Goal: Task Accomplishment & Management: Use online tool/utility

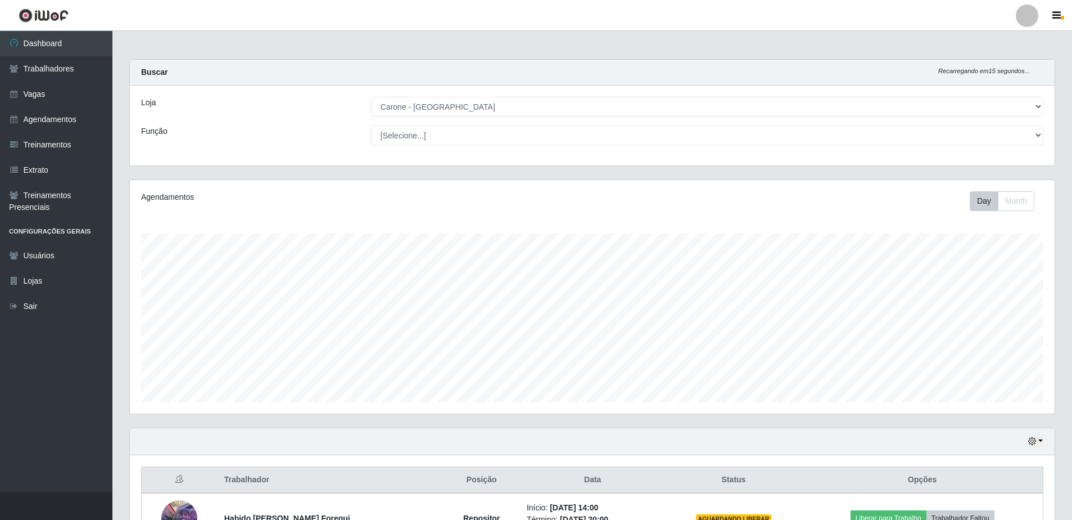
select select "505"
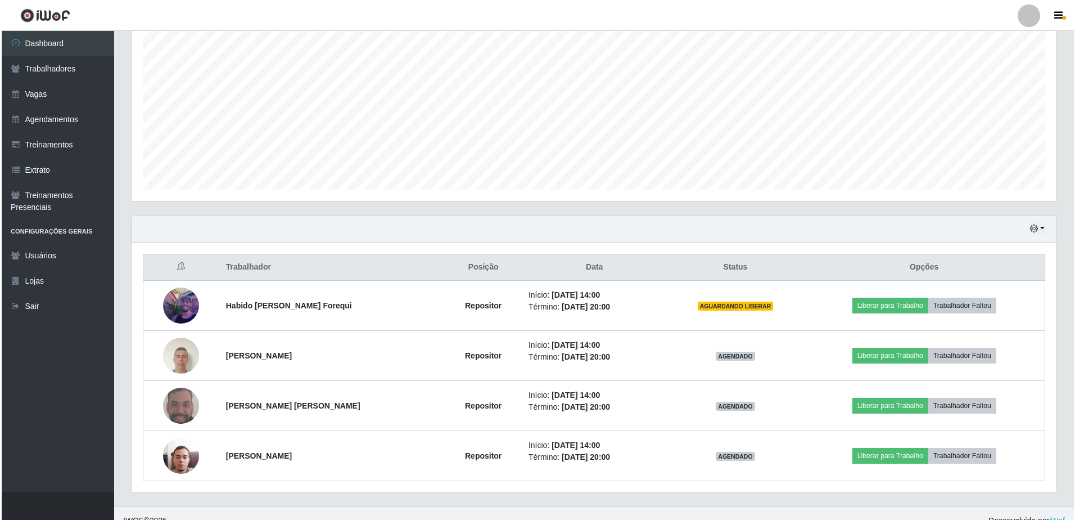
scroll to position [227, 0]
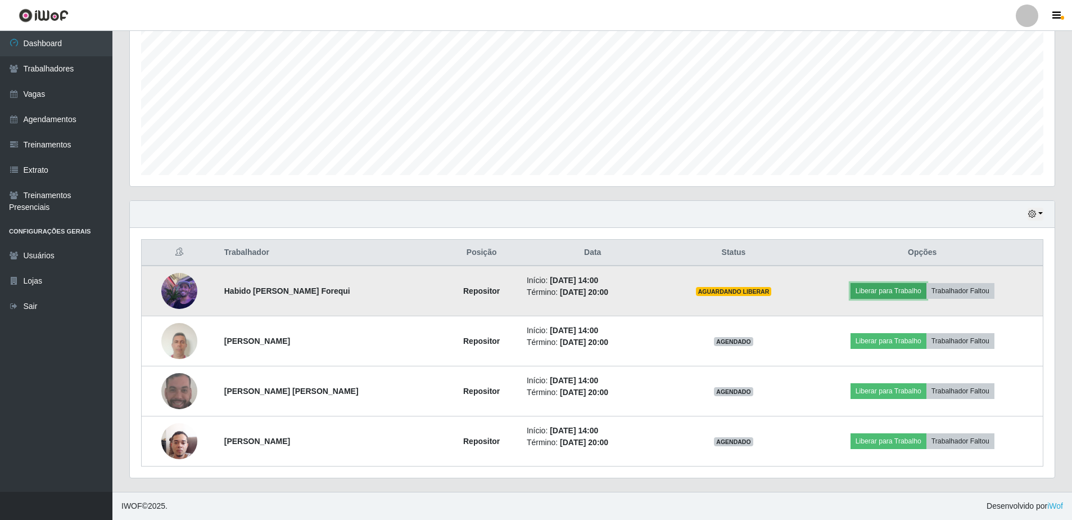
click at [872, 286] on button "Liberar para Trabalho" at bounding box center [889, 291] width 76 height 16
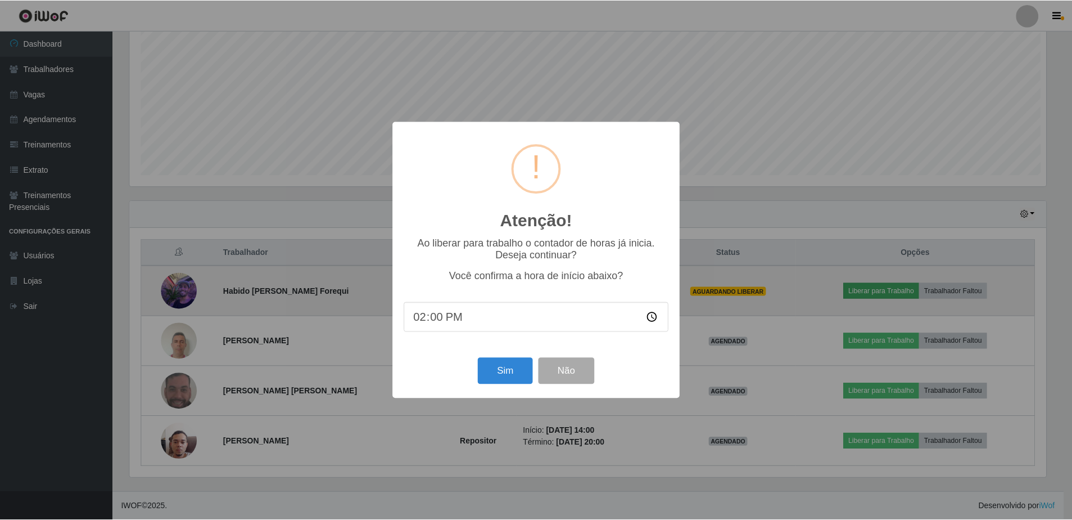
scroll to position [233, 919]
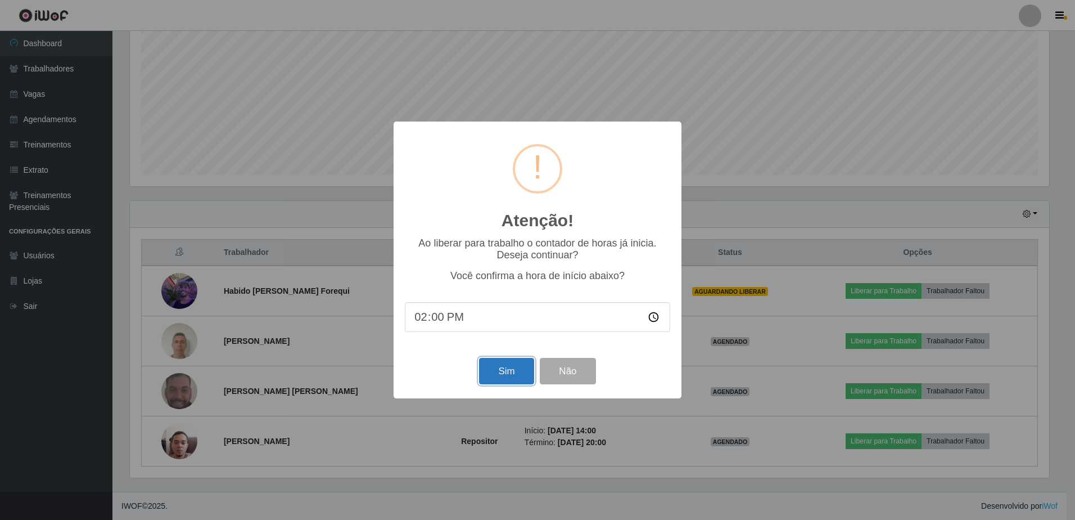
click at [522, 374] on button "Sim" at bounding box center [506, 371] width 55 height 26
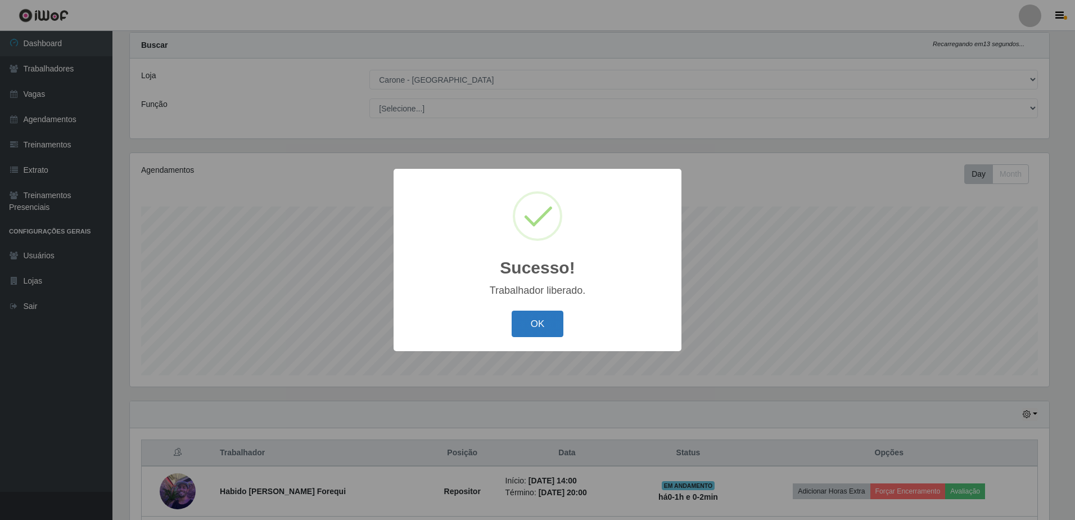
click at [536, 319] on button "OK" at bounding box center [538, 323] width 52 height 26
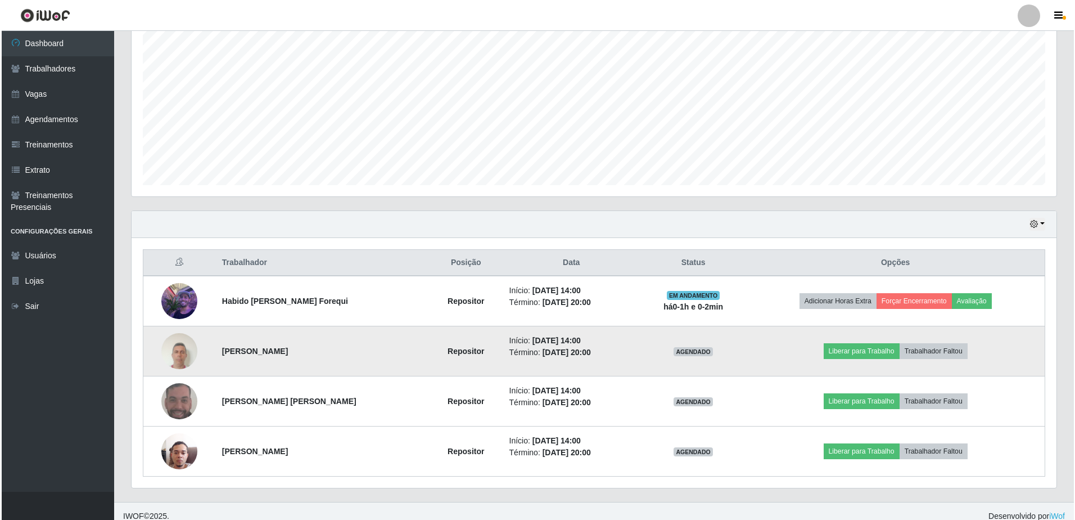
scroll to position [227, 0]
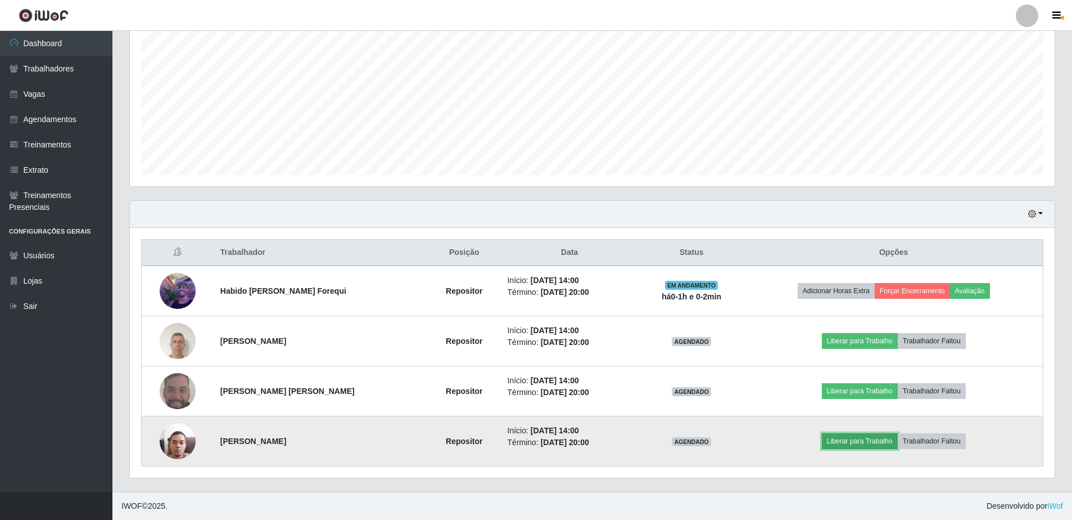
click at [861, 438] on button "Liberar para Trabalho" at bounding box center [860, 441] width 76 height 16
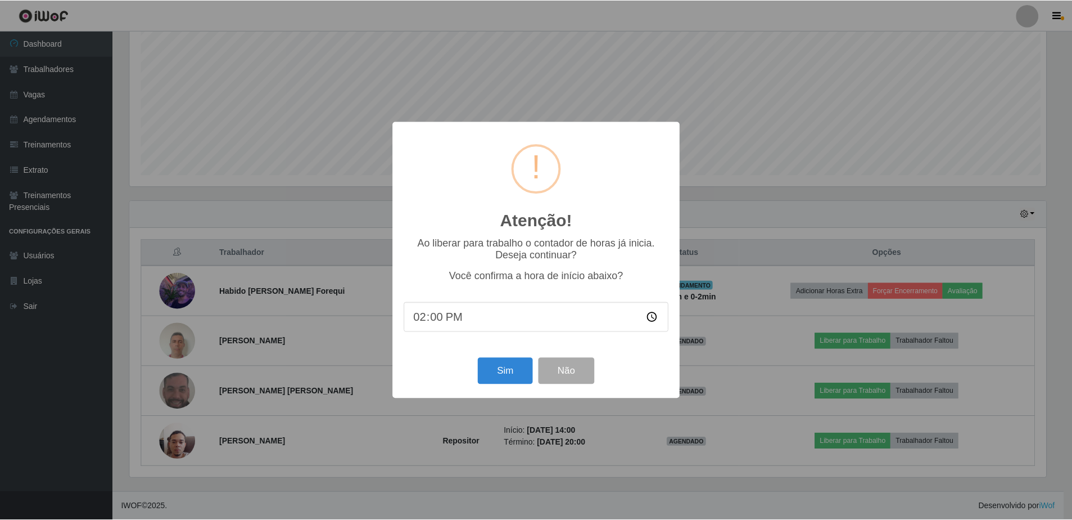
scroll to position [233, 919]
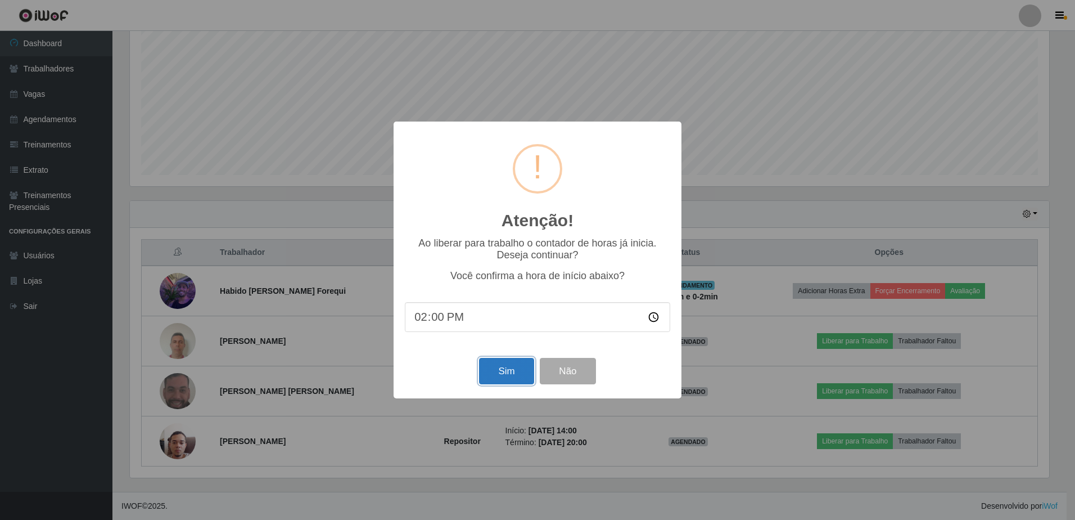
click at [507, 372] on button "Sim" at bounding box center [506, 371] width 55 height 26
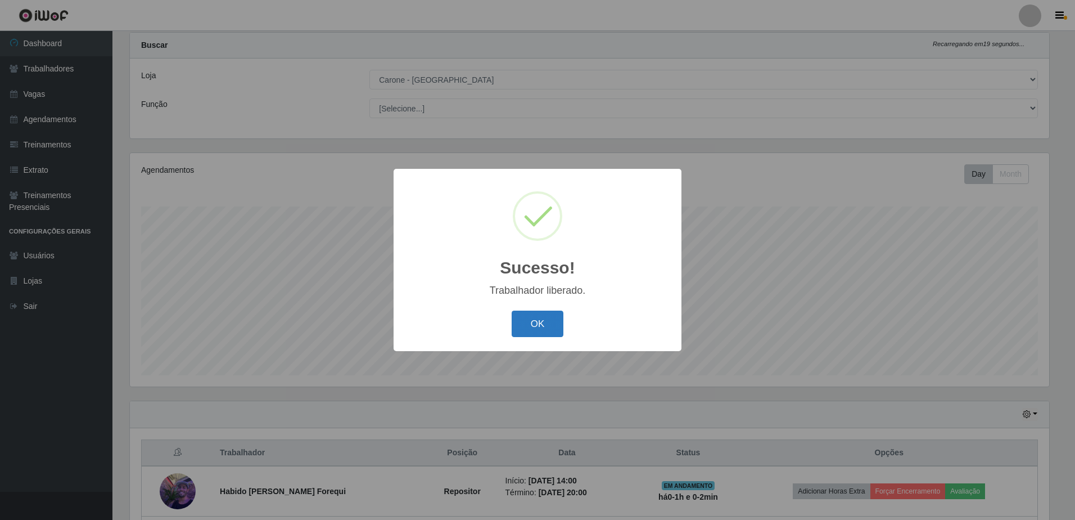
click at [552, 331] on button "OK" at bounding box center [538, 323] width 52 height 26
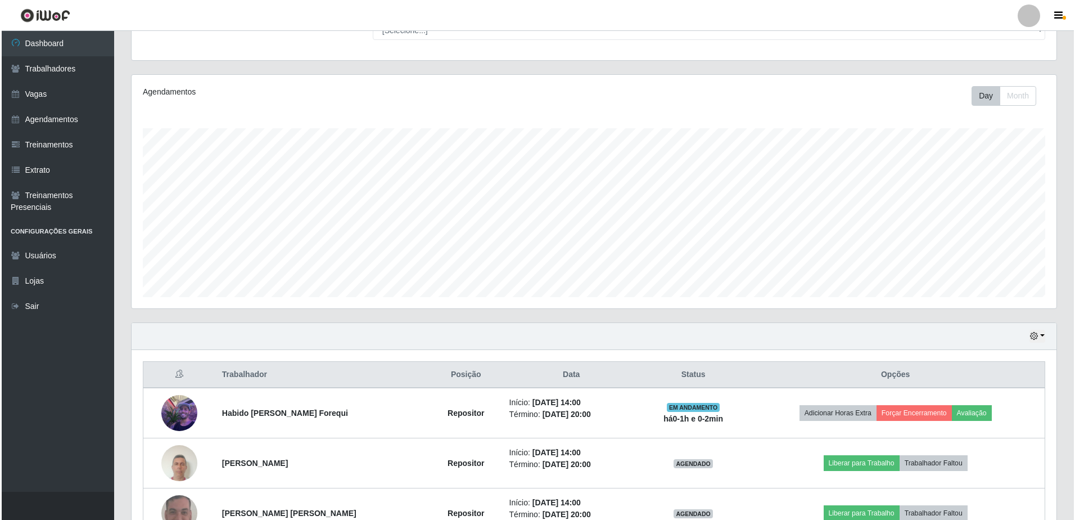
scroll to position [227, 0]
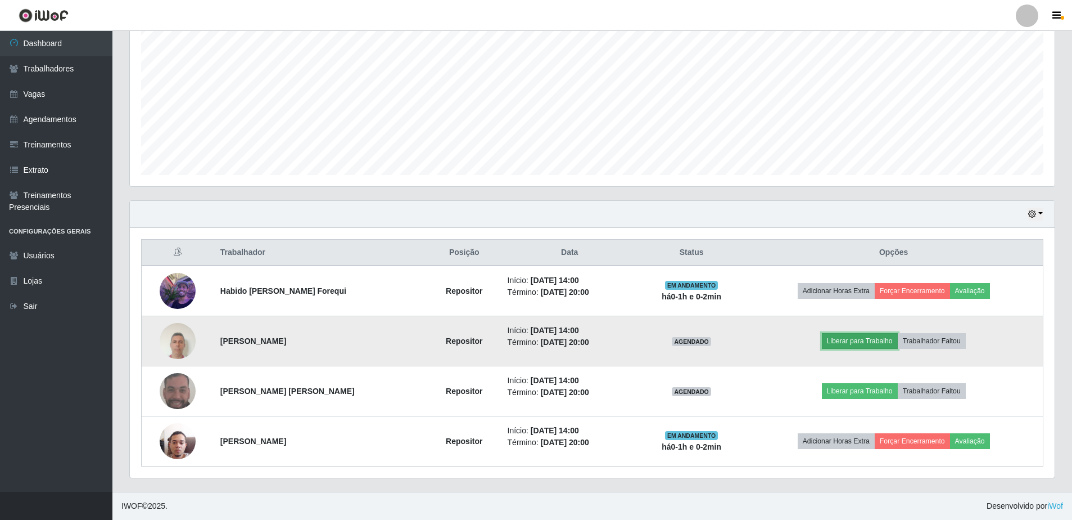
click at [845, 343] on button "Liberar para Trabalho" at bounding box center [860, 341] width 76 height 16
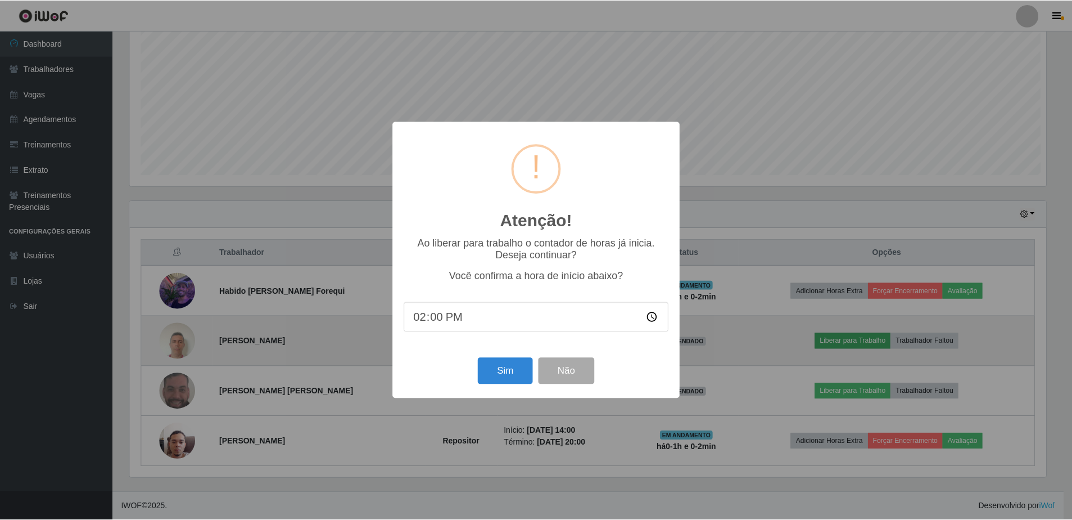
scroll to position [233, 919]
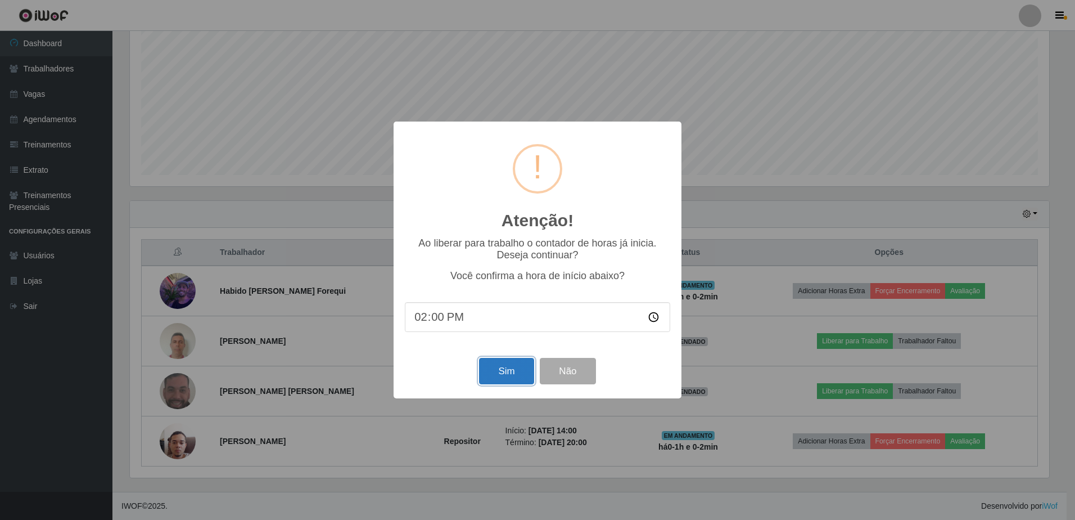
click at [514, 377] on button "Sim" at bounding box center [506, 371] width 55 height 26
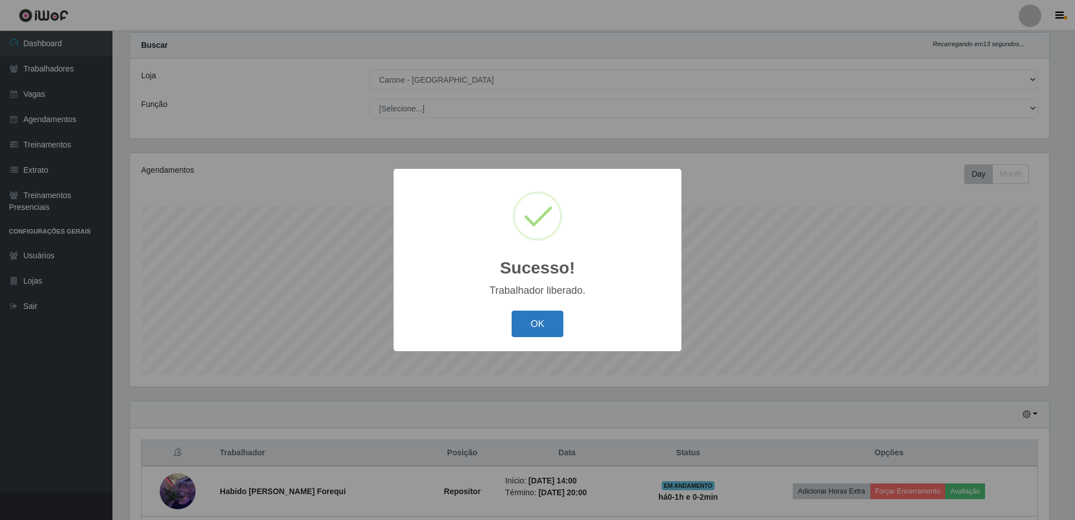
click at [555, 329] on button "OK" at bounding box center [538, 323] width 52 height 26
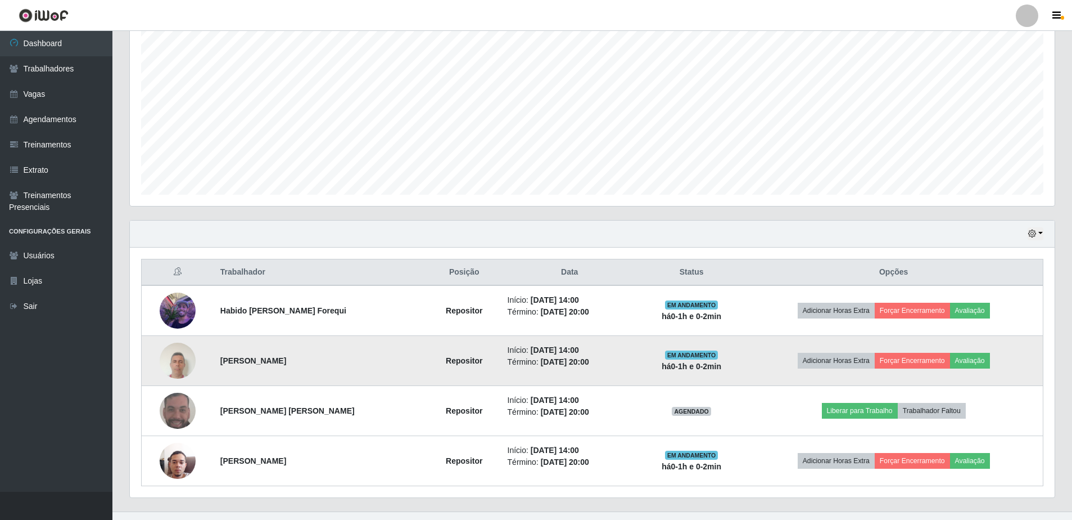
scroll to position [0, 0]
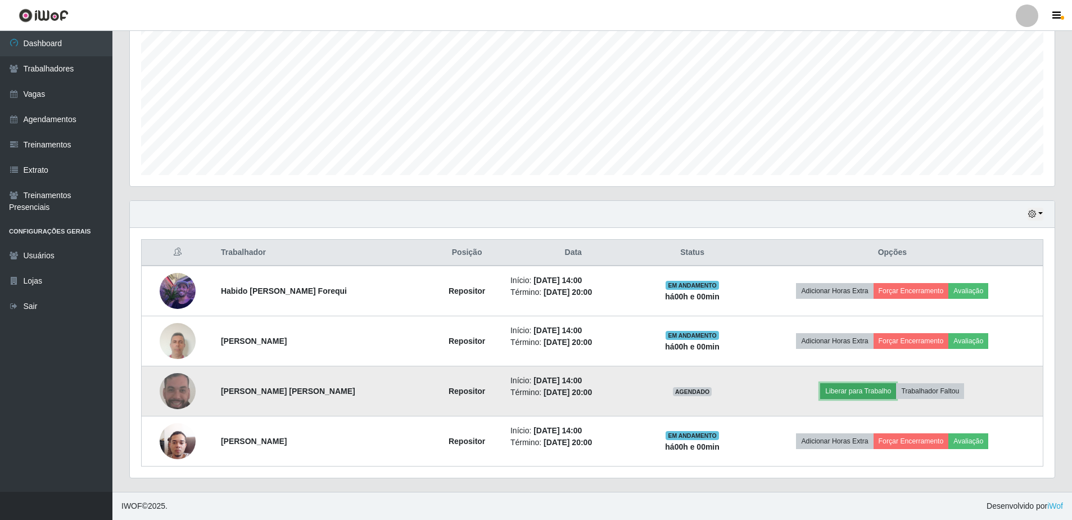
click at [846, 385] on button "Liberar para Trabalho" at bounding box center [858, 391] width 76 height 16
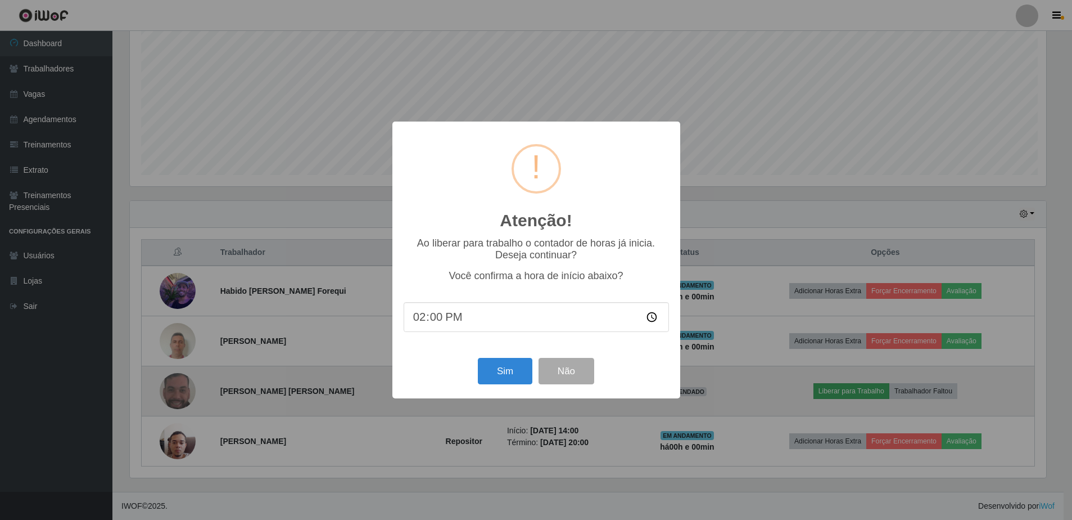
scroll to position [233, 919]
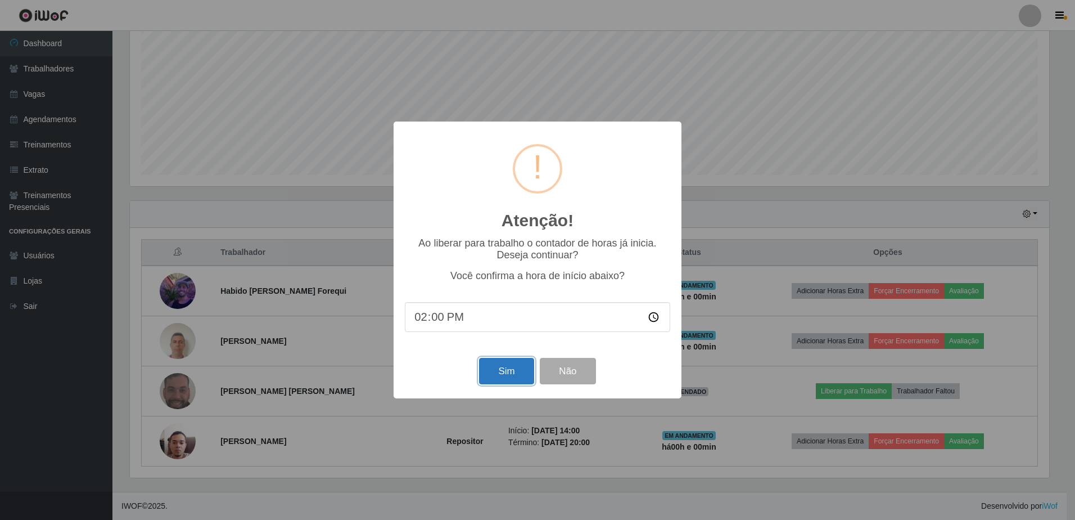
click at [513, 380] on button "Sim" at bounding box center [506, 371] width 55 height 26
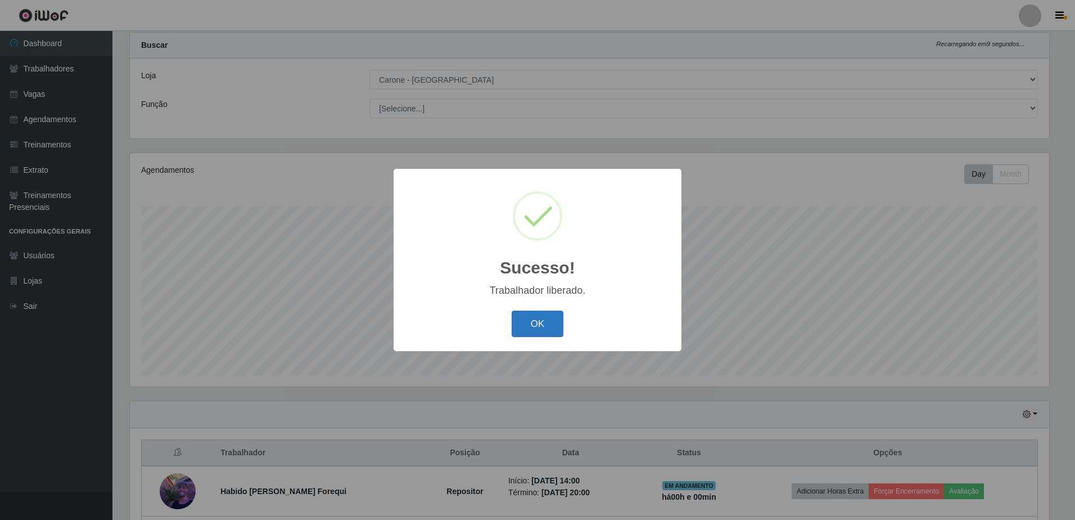
click at [551, 334] on button "OK" at bounding box center [538, 323] width 52 height 26
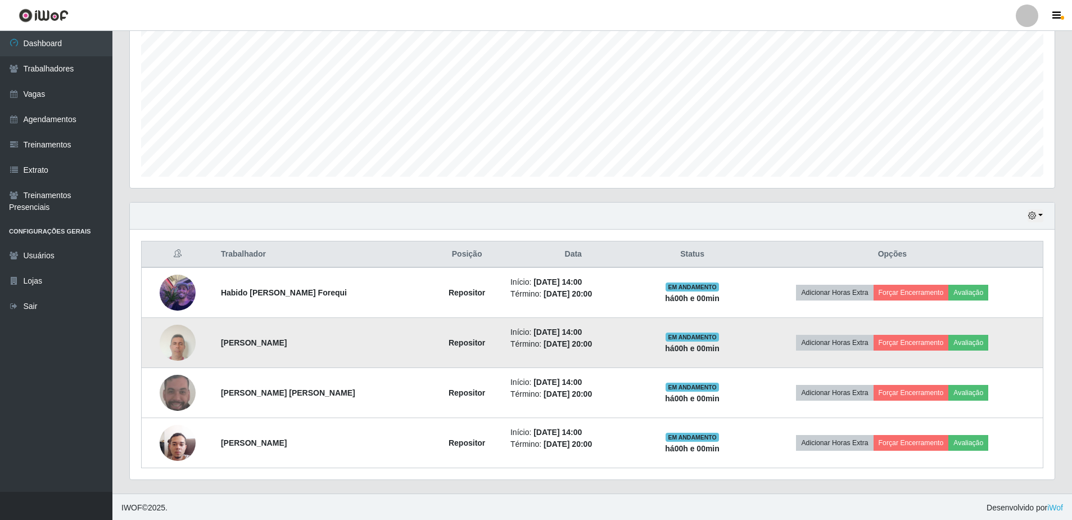
scroll to position [227, 0]
